Goal: Transaction & Acquisition: Purchase product/service

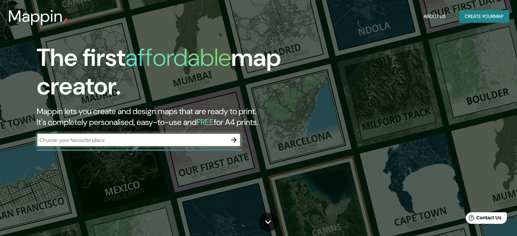
click at [235, 140] on icon "button" at bounding box center [233, 139] width 5 height 5
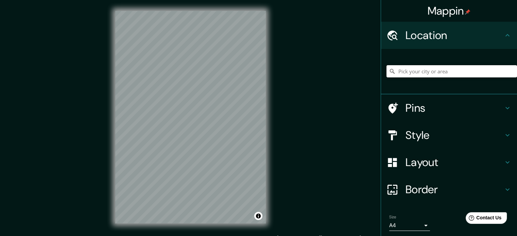
click at [421, 65] on input "Pick your city or area" at bounding box center [452, 71] width 131 height 12
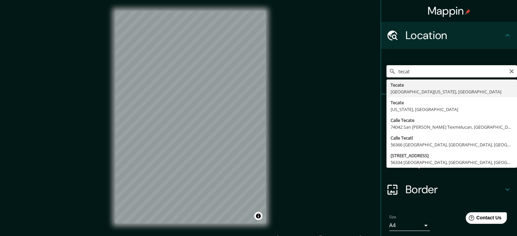
type input "Tecate, Baja California, México"
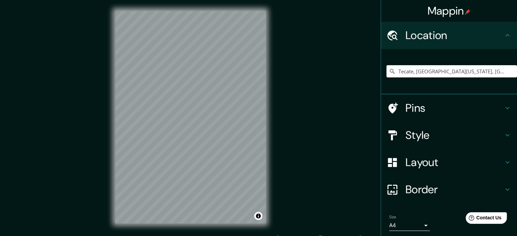
click at [278, 128] on div "Mappin Location Tecate, Baja California, México Pins Style Layout Border Choose…" at bounding box center [258, 123] width 517 height 246
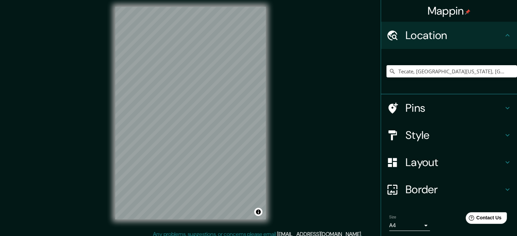
scroll to position [9, 0]
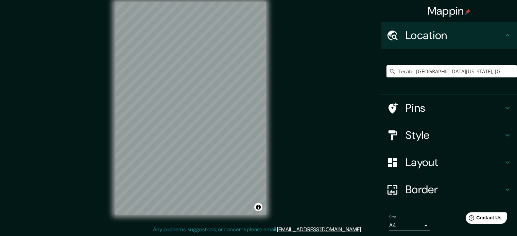
click at [449, 165] on h4 "Layout" at bounding box center [455, 163] width 98 height 14
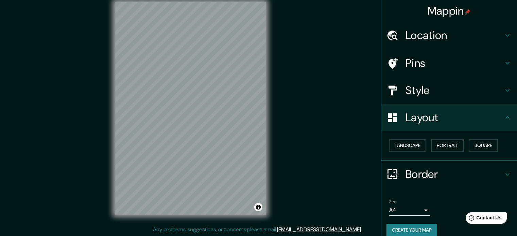
click at [427, 114] on h4 "Layout" at bounding box center [455, 118] width 98 height 14
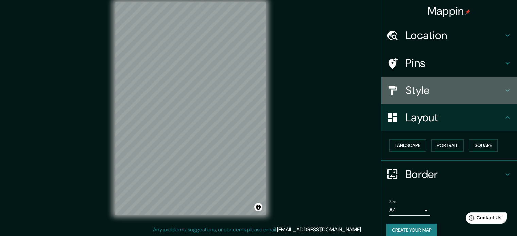
click at [410, 85] on h4 "Style" at bounding box center [455, 91] width 98 height 14
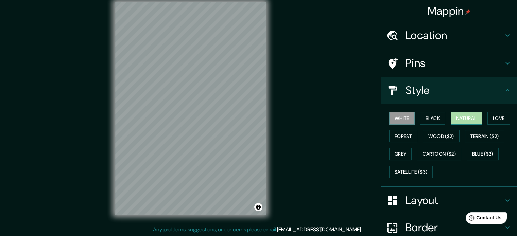
click at [459, 119] on button "Natural" at bounding box center [466, 118] width 31 height 13
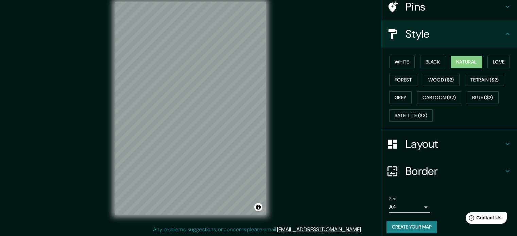
scroll to position [61, 0]
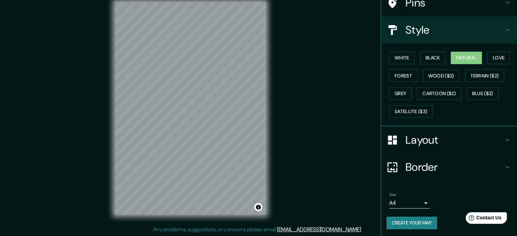
click at [426, 221] on button "Create your map" at bounding box center [412, 223] width 51 height 13
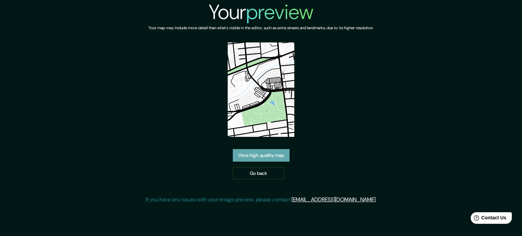
click at [270, 151] on link "View high quality map" at bounding box center [261, 155] width 57 height 13
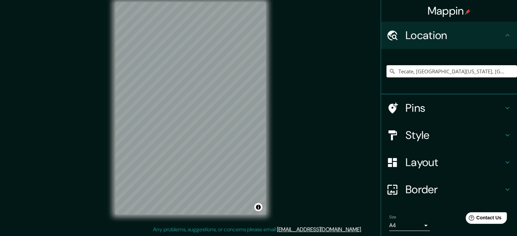
click at [426, 69] on input "Tecate, [GEOGRAPHIC_DATA][US_STATE], [GEOGRAPHIC_DATA]" at bounding box center [452, 71] width 131 height 12
click at [468, 74] on input "Tecate, [GEOGRAPHIC_DATA][US_STATE], [GEOGRAPHIC_DATA]" at bounding box center [452, 71] width 131 height 12
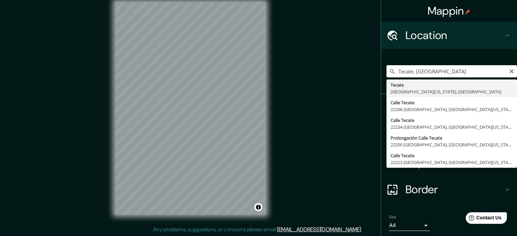
type input "Tecate, [GEOGRAPHIC_DATA][US_STATE], [GEOGRAPHIC_DATA]"
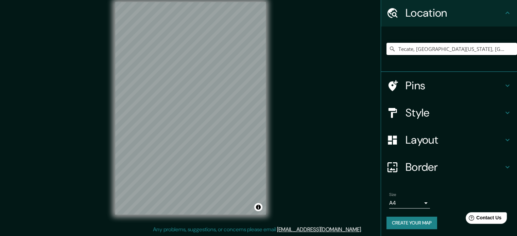
scroll to position [23, 0]
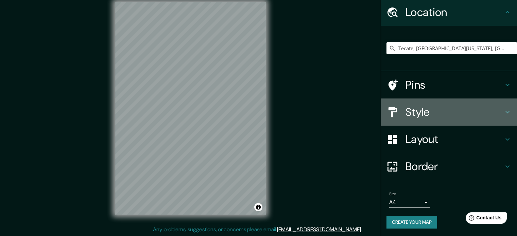
click at [418, 114] on h4 "Style" at bounding box center [455, 112] width 98 height 14
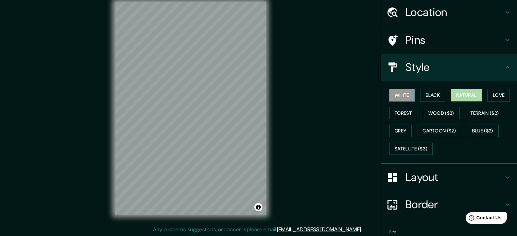
click at [451, 95] on button "Natural" at bounding box center [466, 95] width 31 height 13
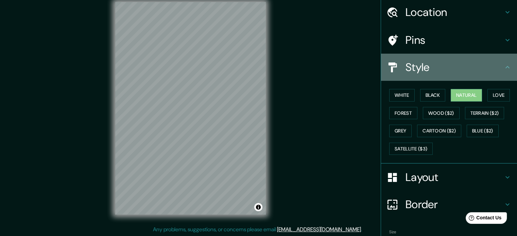
click at [447, 75] on div "Style" at bounding box center [449, 67] width 136 height 27
click at [429, 73] on h4 "Style" at bounding box center [455, 68] width 98 height 14
click at [504, 66] on icon at bounding box center [508, 67] width 8 height 8
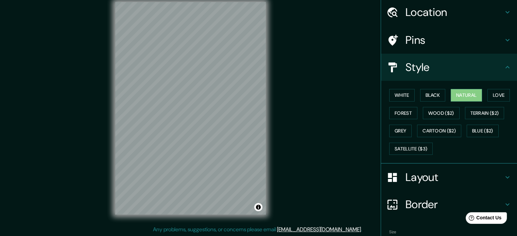
click at [504, 66] on icon at bounding box center [508, 67] width 8 height 8
click at [506, 66] on icon at bounding box center [508, 67] width 4 height 2
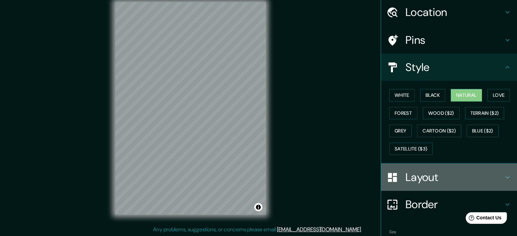
click at [493, 174] on h4 "Layout" at bounding box center [455, 178] width 98 height 14
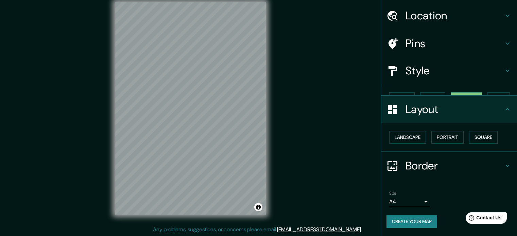
scroll to position [7, 0]
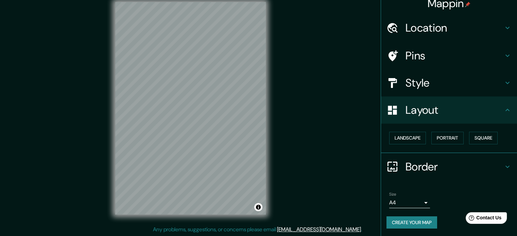
click at [476, 110] on h4 "Layout" at bounding box center [455, 110] width 98 height 14
click at [481, 163] on h4 "Border" at bounding box center [455, 167] width 98 height 14
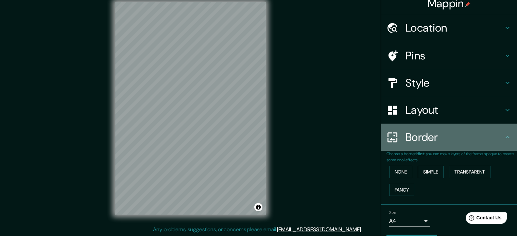
click at [481, 145] on div "Border" at bounding box center [449, 137] width 136 height 27
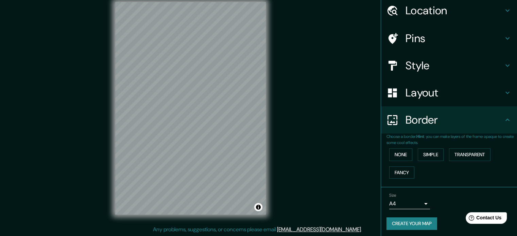
scroll to position [26, 0]
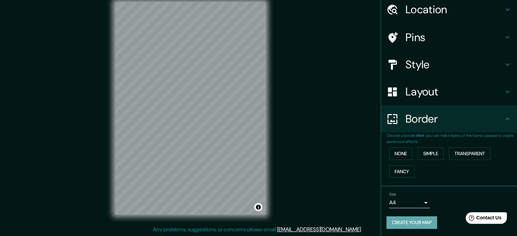
click at [414, 217] on button "Create your map" at bounding box center [412, 223] width 51 height 13
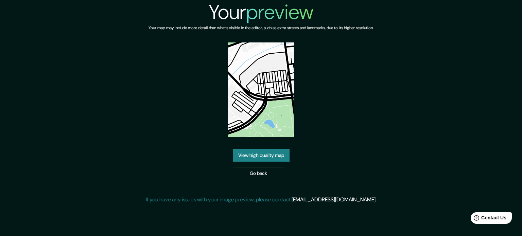
drag, startPoint x: 258, startPoint y: 106, endPoint x: 236, endPoint y: 153, distance: 51.9
click at [236, 153] on link "View high quality map" at bounding box center [261, 155] width 57 height 13
